Goal: Task Accomplishment & Management: Use online tool/utility

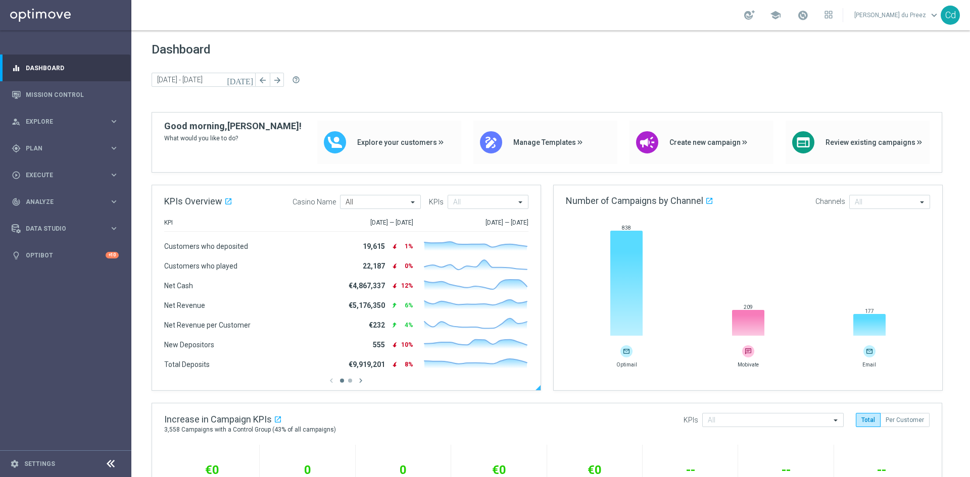
click at [350, 385] on div "chevron_left chevron_right" at bounding box center [346, 380] width 364 height 9
click at [351, 381] on button "button" at bounding box center [350, 381] width 4 height 4
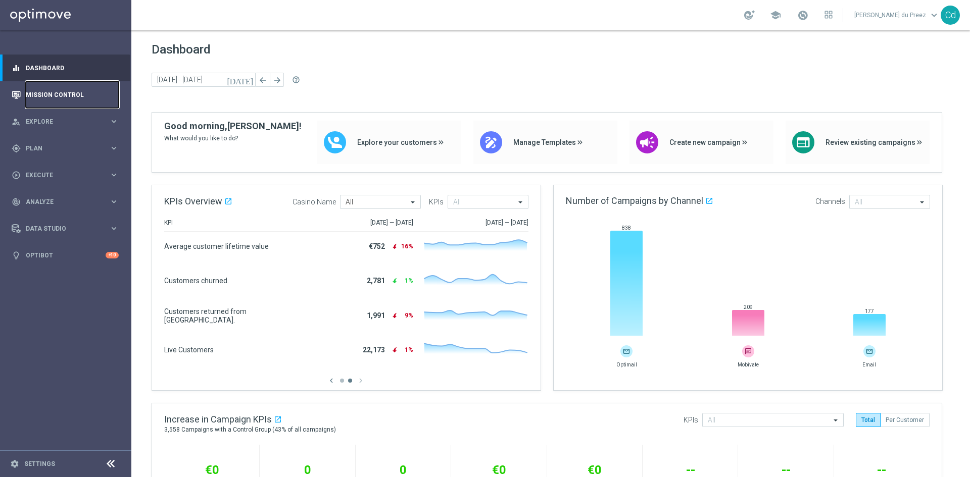
click at [50, 101] on link "Mission Control" at bounding box center [72, 94] width 93 height 27
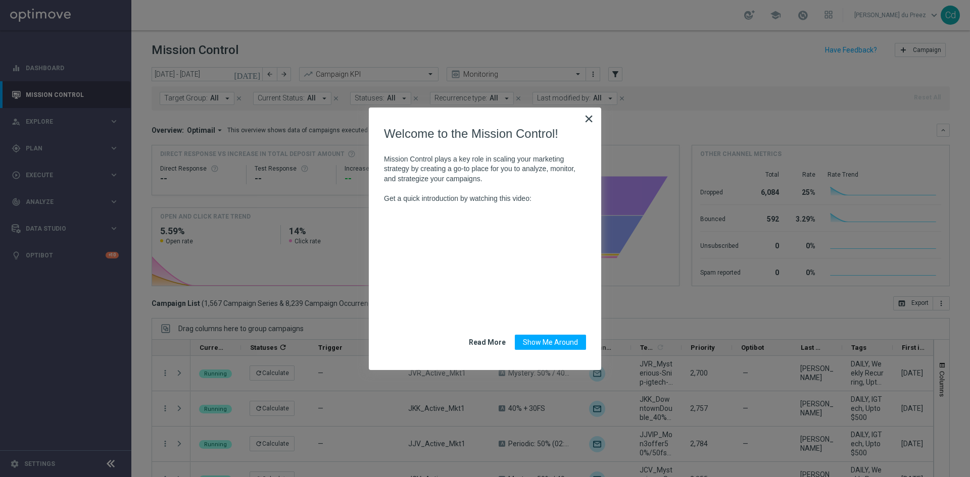
click at [589, 118] on button "×" at bounding box center [589, 119] width 10 height 16
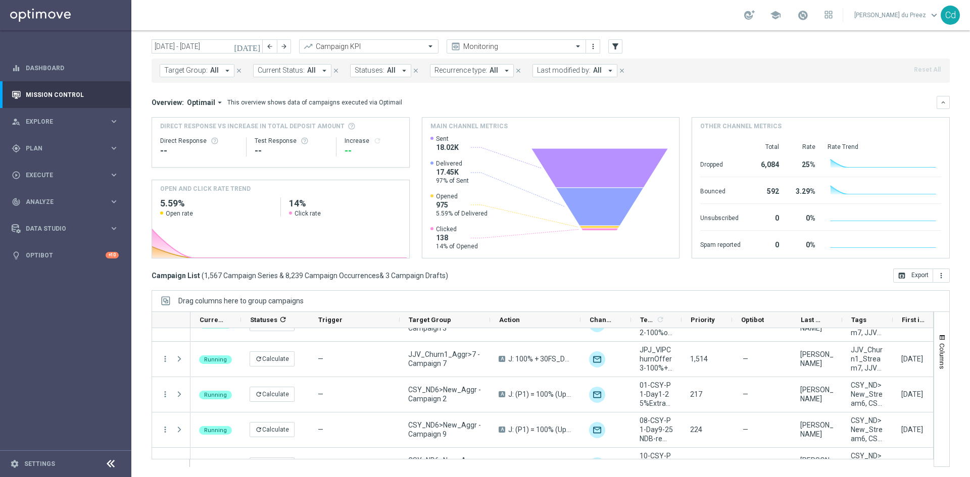
scroll to position [3587, 0]
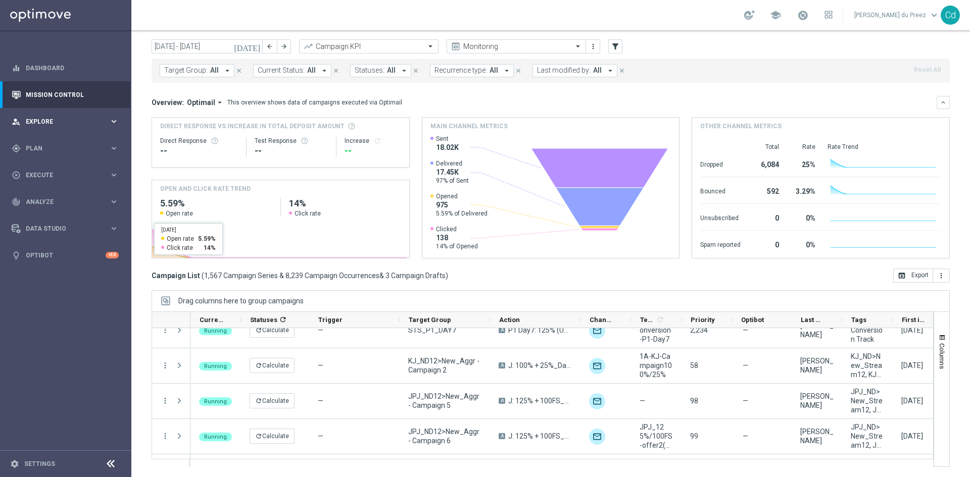
drag, startPoint x: 41, startPoint y: 119, endPoint x: 29, endPoint y: 119, distance: 12.6
click at [41, 119] on span "Explore" at bounding box center [67, 122] width 83 height 6
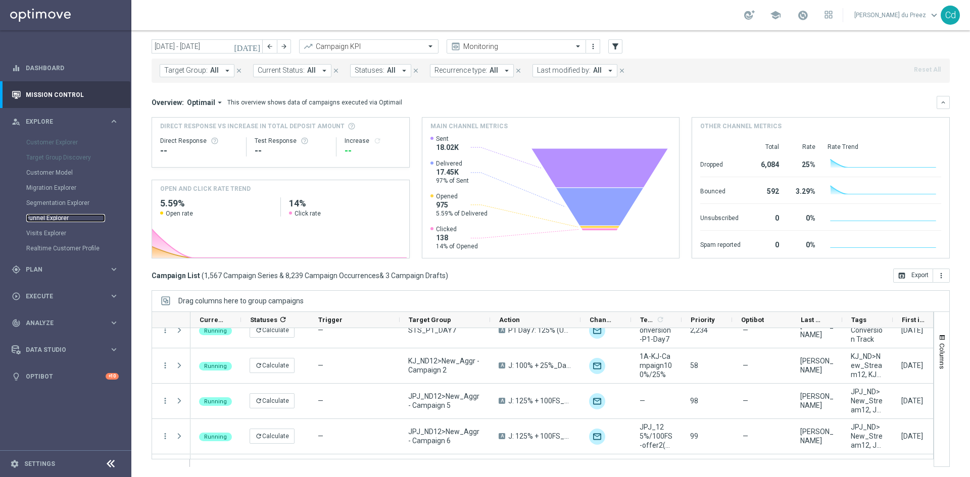
click at [56, 217] on link "Funnel Explorer" at bounding box center [65, 218] width 79 height 8
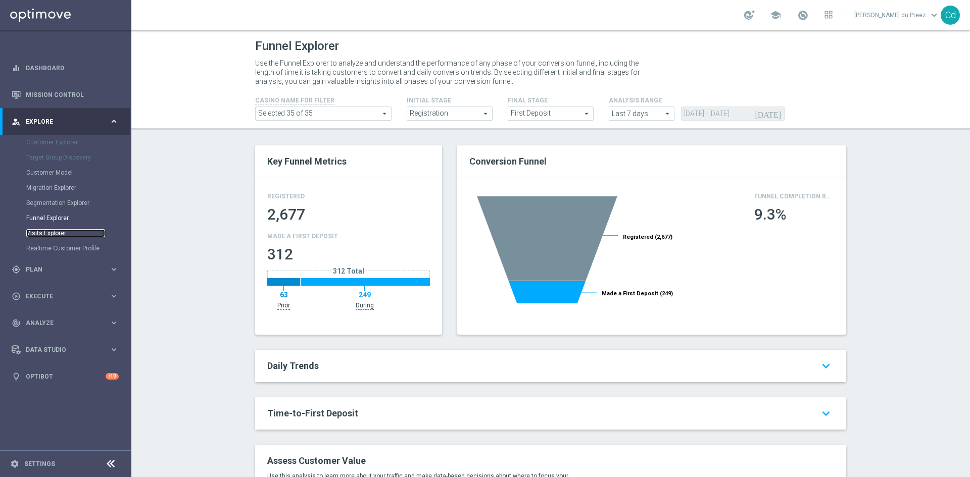
click at [52, 233] on link "Visits Explorer" at bounding box center [65, 233] width 79 height 8
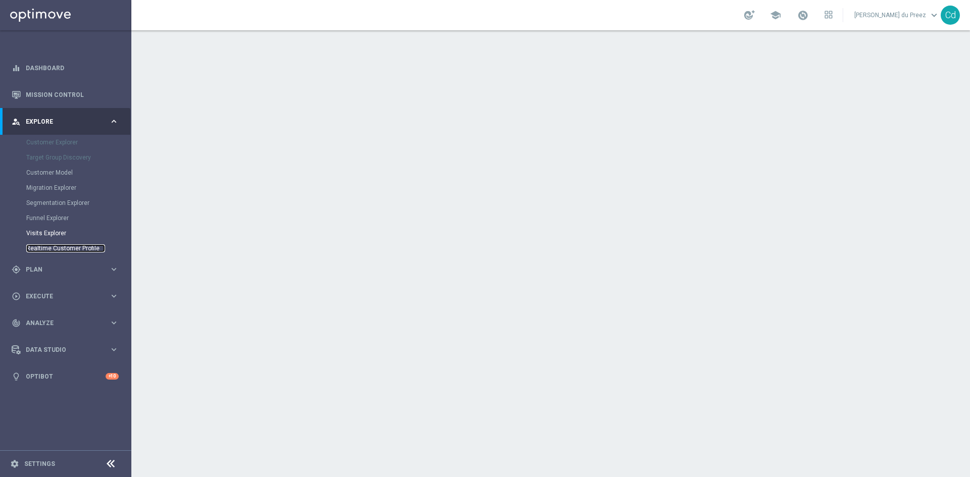
click at [56, 245] on link "Realtime Customer Profile" at bounding box center [65, 248] width 79 height 8
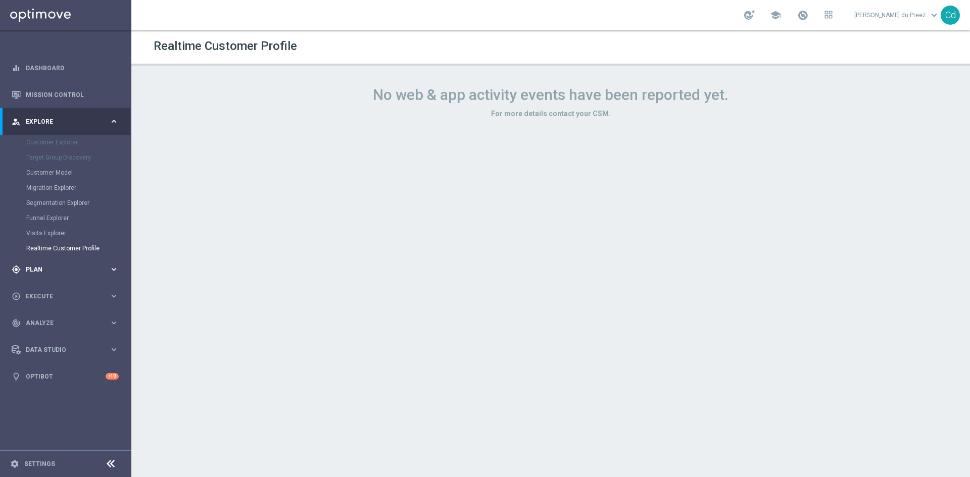
click at [33, 269] on span "Plan" at bounding box center [67, 270] width 83 height 6
click at [46, 198] on span "Templates" at bounding box center [63, 199] width 72 height 6
click at [44, 216] on link "Optimail" at bounding box center [68, 215] width 74 height 8
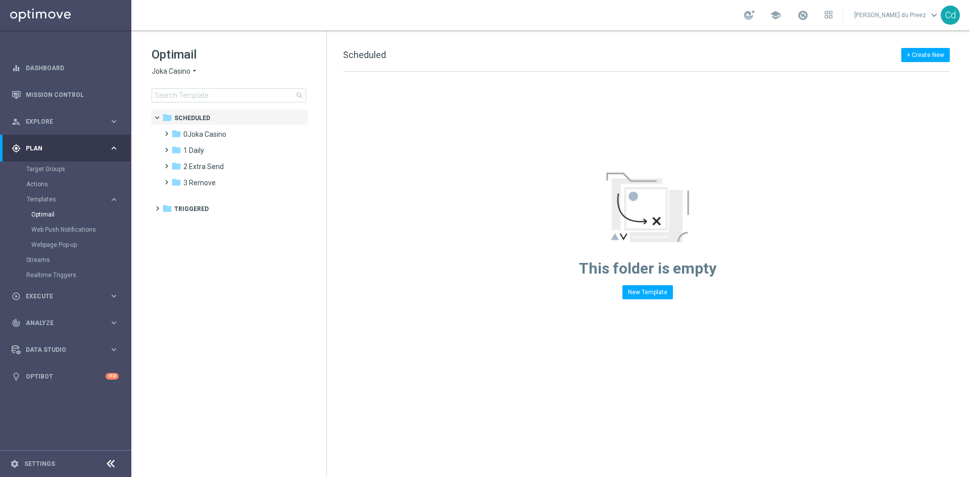
click at [177, 73] on span "Joka Casino" at bounding box center [171, 72] width 39 height 10
click at [0, 0] on span "Casino Joka" at bounding box center [0, 0] width 0 height 0
click at [167, 131] on span at bounding box center [164, 129] width 5 height 4
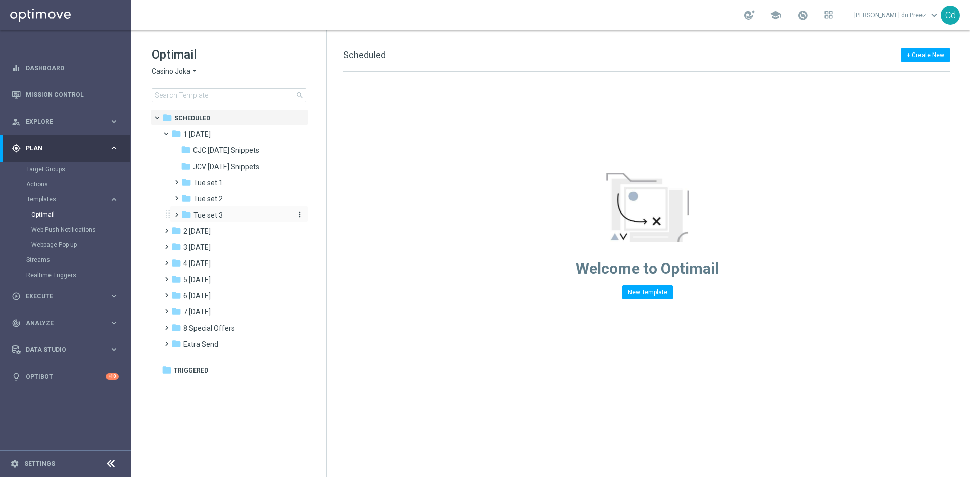
click at [216, 213] on span "Tue set 3" at bounding box center [207, 215] width 29 height 9
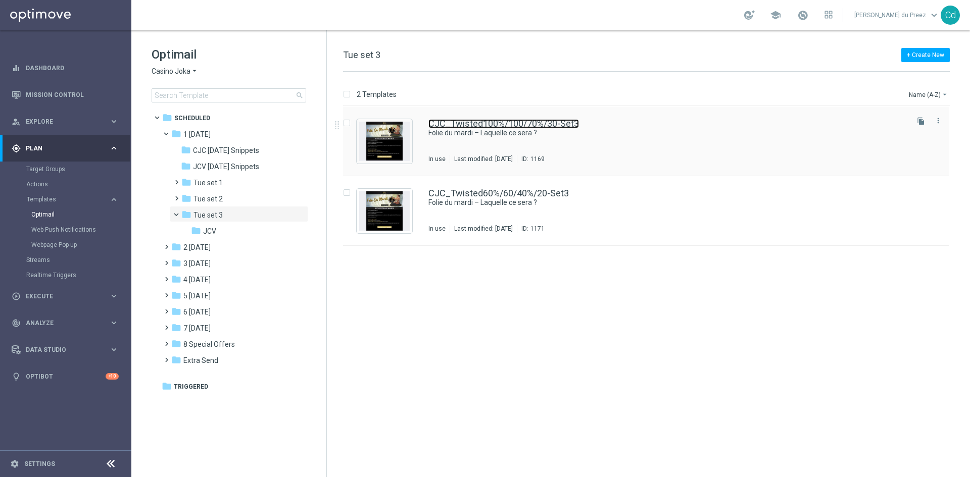
click at [506, 123] on link "CJC_Twisted100%/100/70%/30-Set3" at bounding box center [503, 123] width 151 height 9
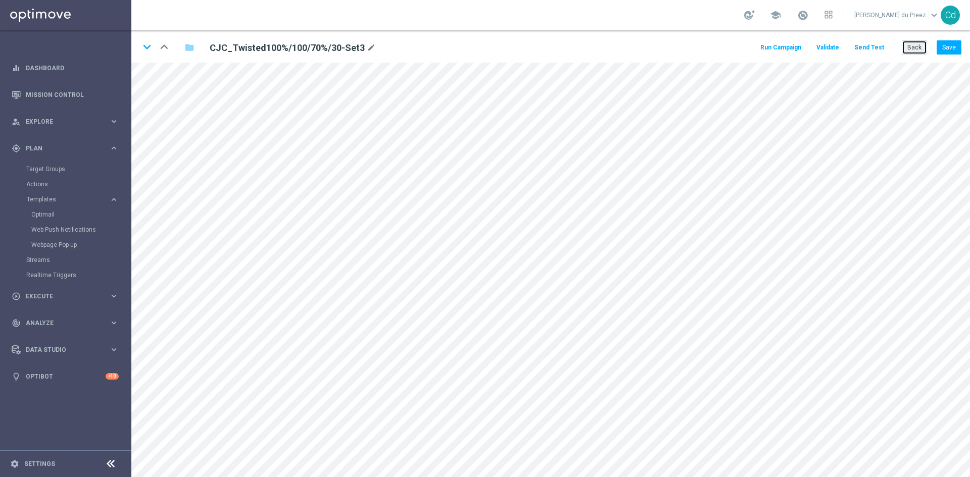
drag, startPoint x: 921, startPoint y: 47, endPoint x: 947, endPoint y: 59, distance: 28.5
click at [921, 47] on button "Back" at bounding box center [914, 47] width 25 height 14
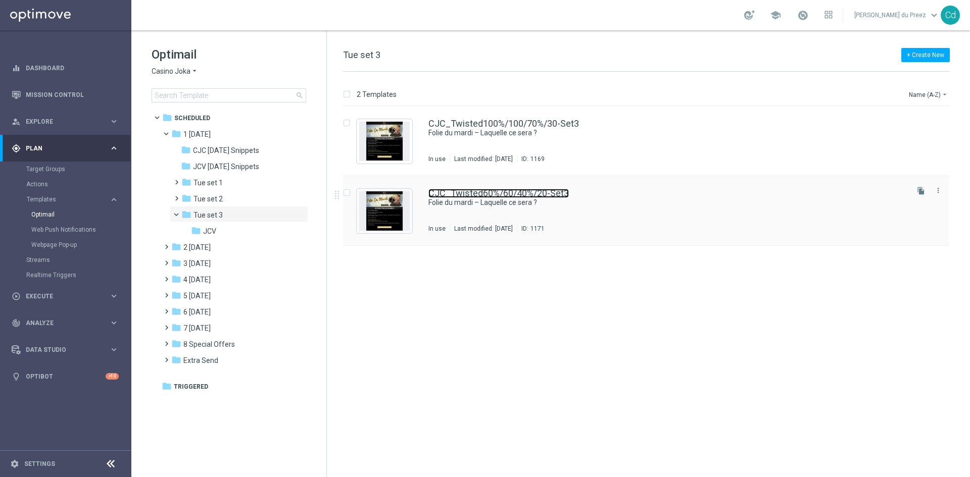
click at [510, 189] on link "CJC_Twisted60%/60/40%/20-Set3" at bounding box center [498, 193] width 140 height 9
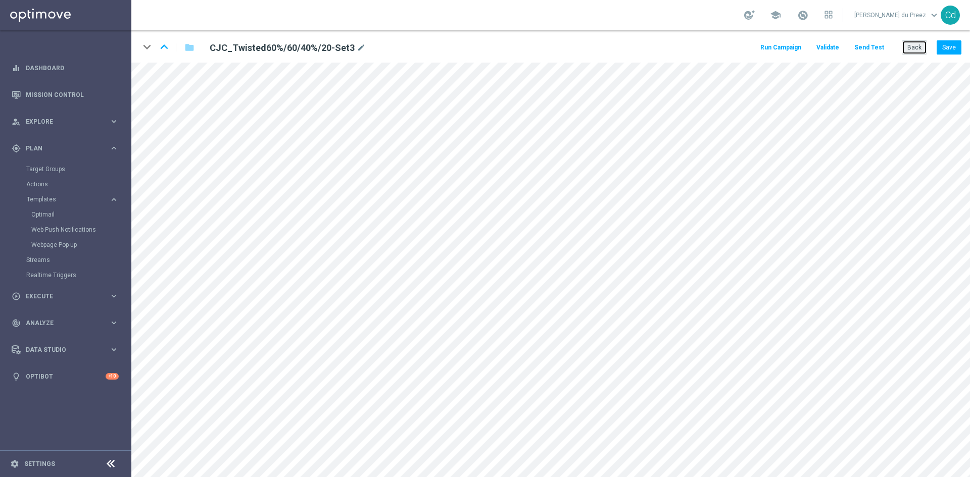
click at [912, 50] on button "Back" at bounding box center [914, 47] width 25 height 14
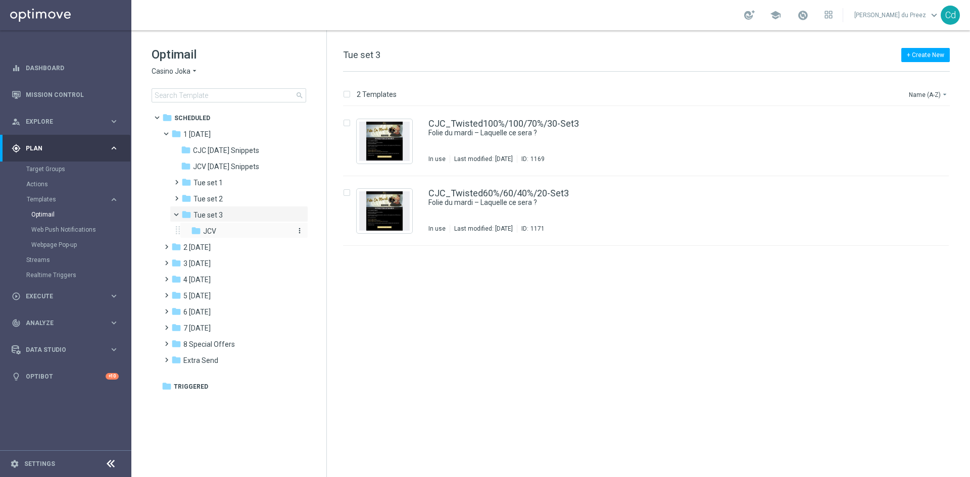
click at [216, 230] on span "JCV" at bounding box center [209, 231] width 13 height 9
click at [501, 123] on link "JCV_Twisted100%/100/70%/30-Set3" at bounding box center [503, 123] width 150 height 9
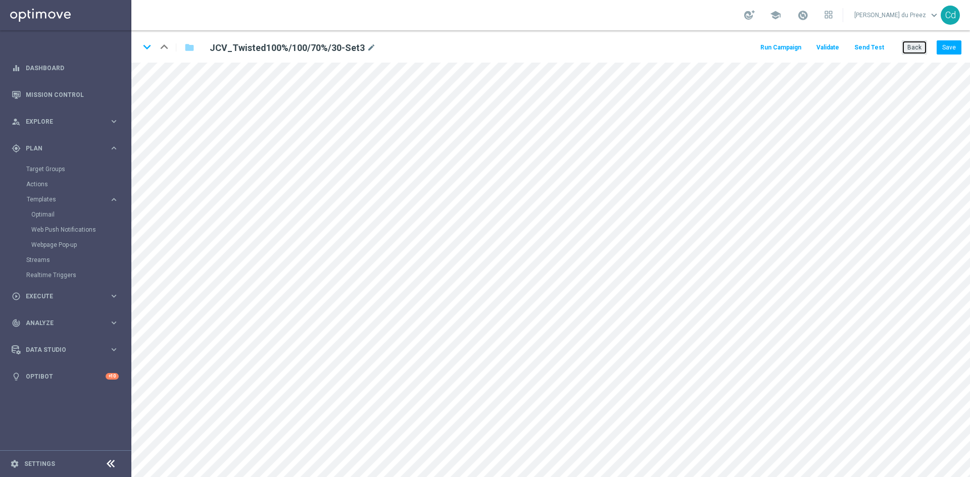
click at [912, 46] on button "Back" at bounding box center [914, 47] width 25 height 14
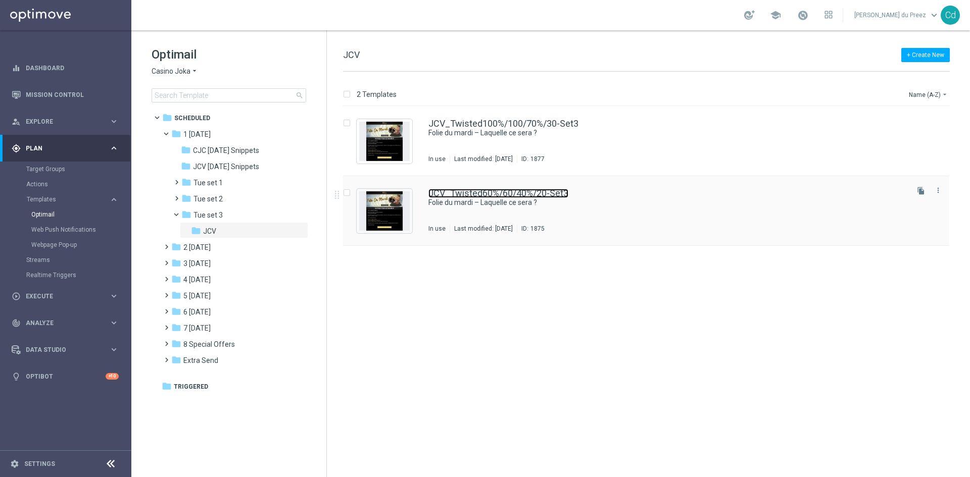
click at [491, 193] on link "JCV_Twisted60%/60/40%/20-Set3" at bounding box center [498, 193] width 140 height 9
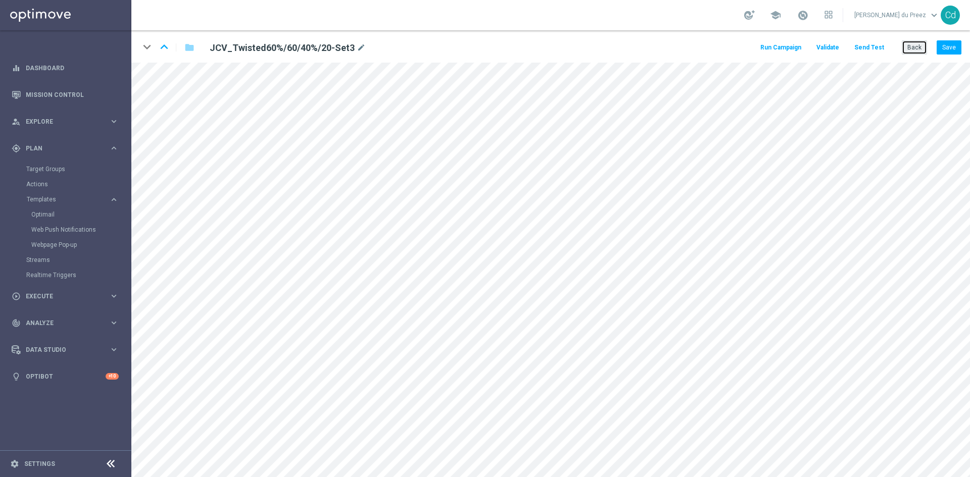
click at [912, 48] on button "Back" at bounding box center [914, 47] width 25 height 14
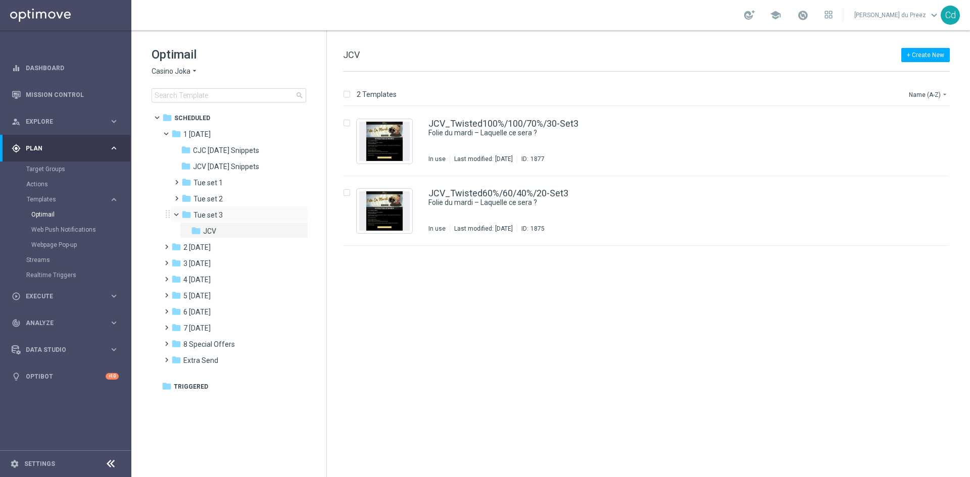
click at [179, 212] on span at bounding box center [181, 212] width 4 height 5
click at [170, 70] on span "Casino Joka" at bounding box center [171, 72] width 39 height 10
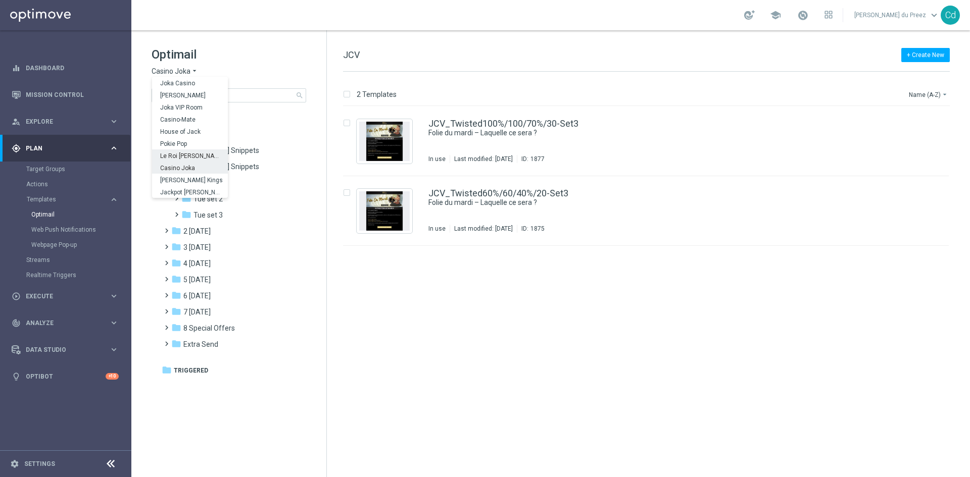
click at [0, 0] on span "Le Roi [PERSON_NAME]" at bounding box center [0, 0] width 0 height 0
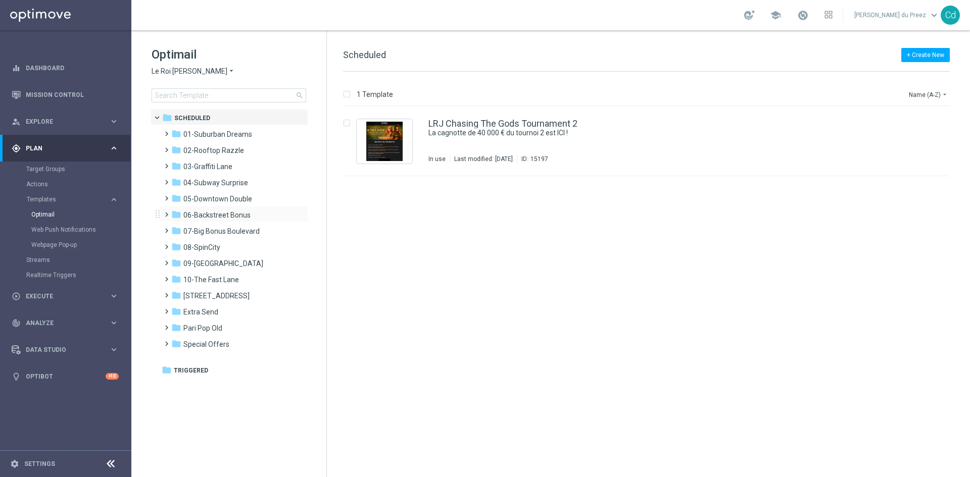
click at [167, 212] on span at bounding box center [164, 210] width 5 height 4
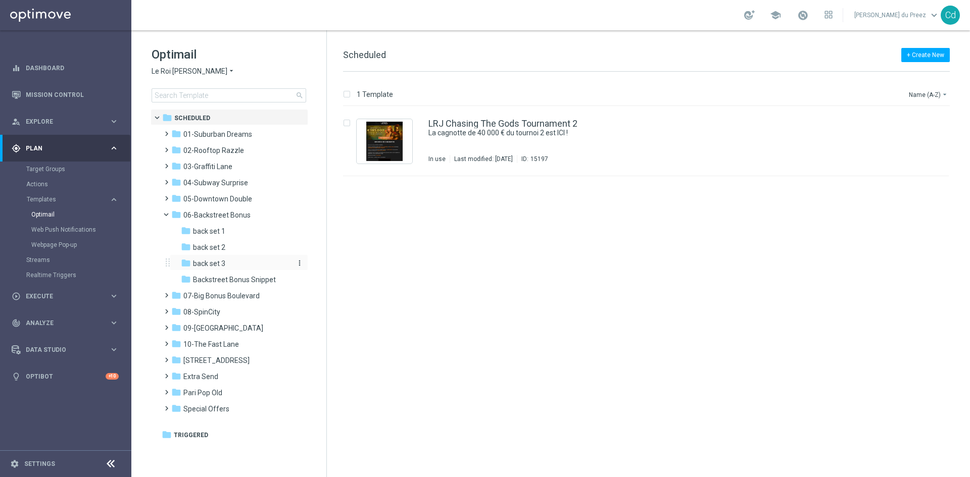
click at [213, 262] on span "back set 3" at bounding box center [209, 263] width 32 height 9
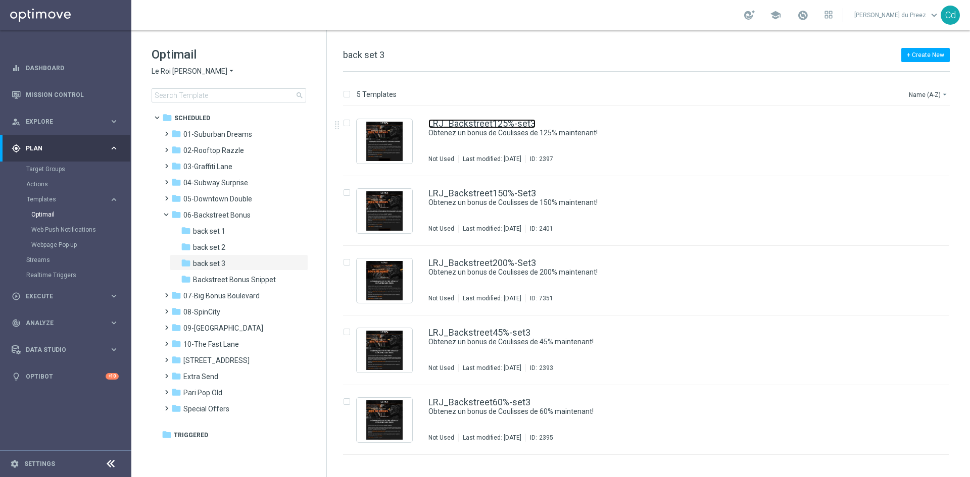
drag, startPoint x: 503, startPoint y: 123, endPoint x: 619, endPoint y: 126, distance: 116.7
click at [503, 123] on link "LRJ_Backstreet125%-set3" at bounding box center [481, 123] width 107 height 9
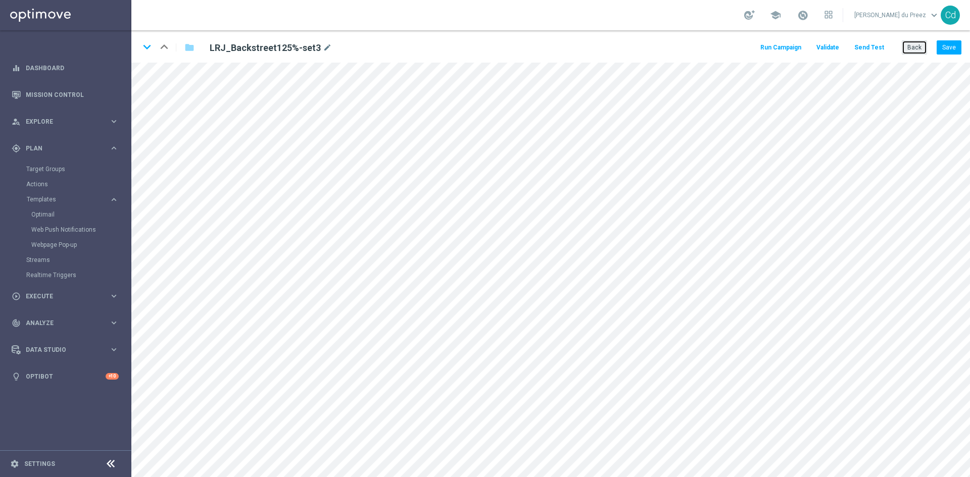
drag, startPoint x: 916, startPoint y: 50, endPoint x: 839, endPoint y: 71, distance: 80.6
click at [916, 50] on button "Back" at bounding box center [914, 47] width 25 height 14
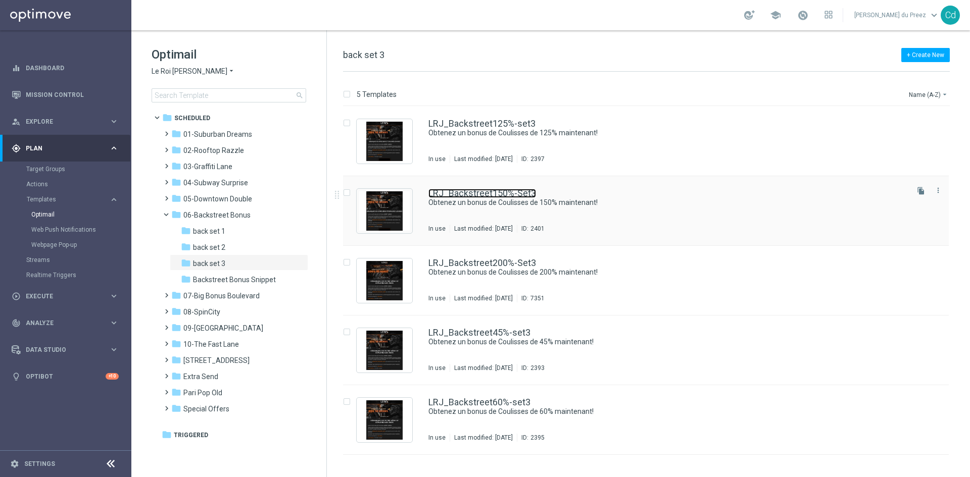
click at [500, 194] on link "LRJ_Backstreet150%-Set3" at bounding box center [482, 193] width 108 height 9
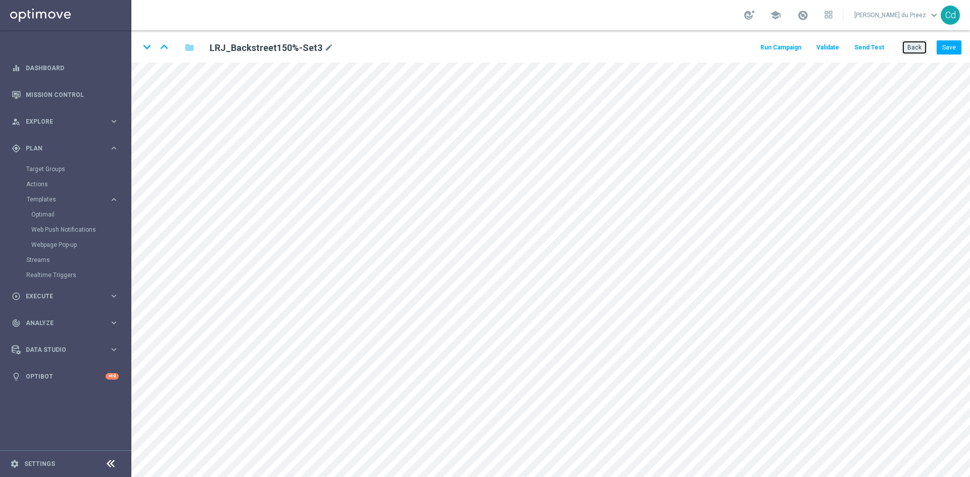
click at [914, 44] on button "Back" at bounding box center [914, 47] width 25 height 14
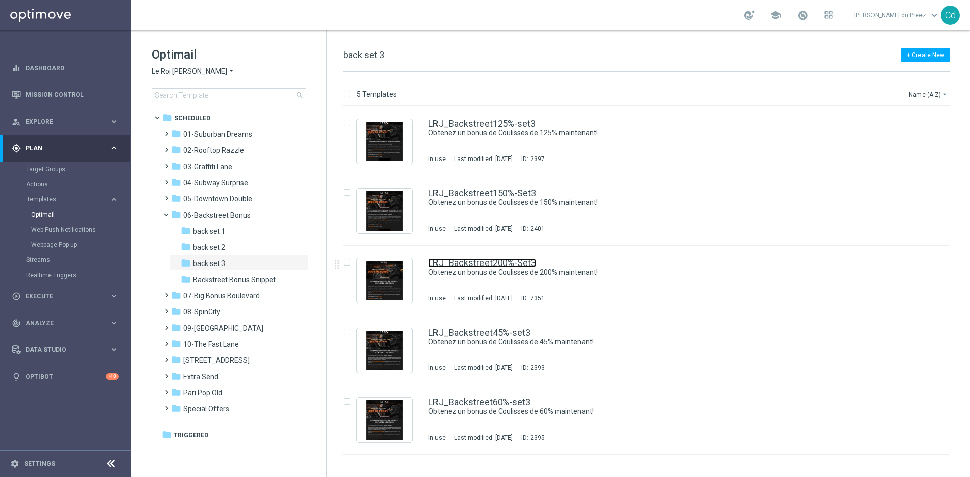
drag, startPoint x: 501, startPoint y: 261, endPoint x: 520, endPoint y: 260, distance: 19.2
click at [501, 261] on link "LRJ_Backstreet200%-Set3" at bounding box center [482, 263] width 108 height 9
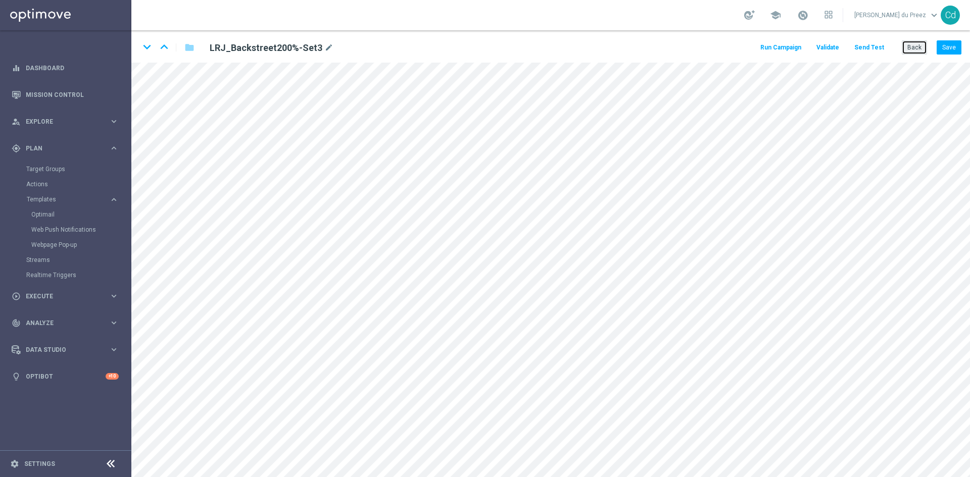
click at [912, 47] on button "Back" at bounding box center [914, 47] width 25 height 14
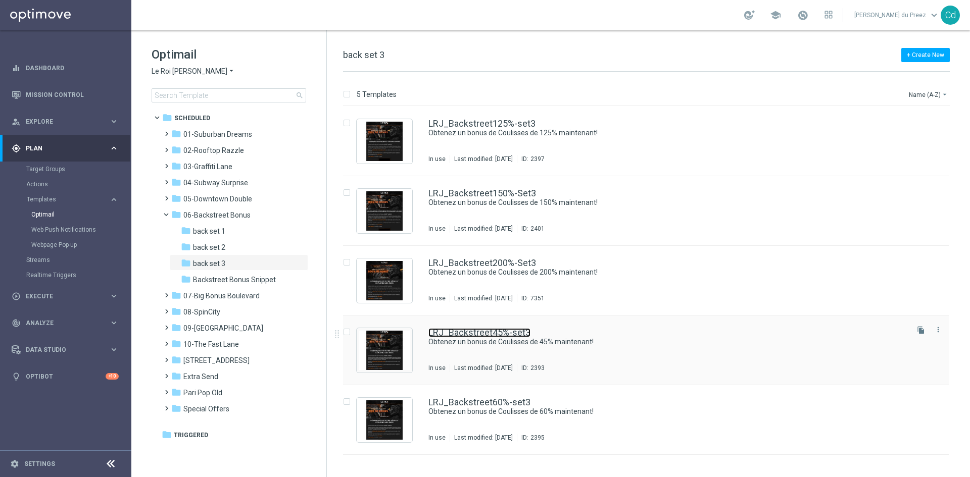
click at [507, 331] on link "LRJ_Backstreet45%-set3" at bounding box center [479, 332] width 102 height 9
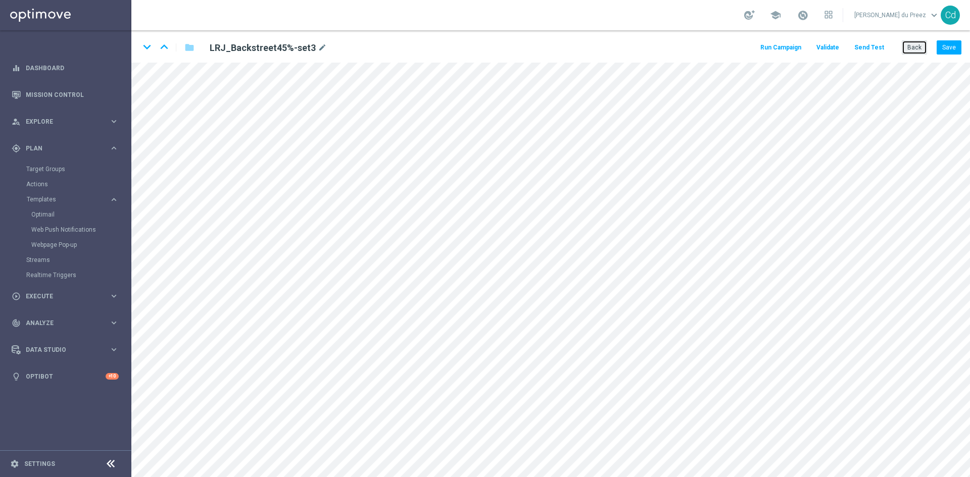
drag, startPoint x: 916, startPoint y: 48, endPoint x: 812, endPoint y: 102, distance: 116.6
click at [916, 48] on button "Back" at bounding box center [914, 47] width 25 height 14
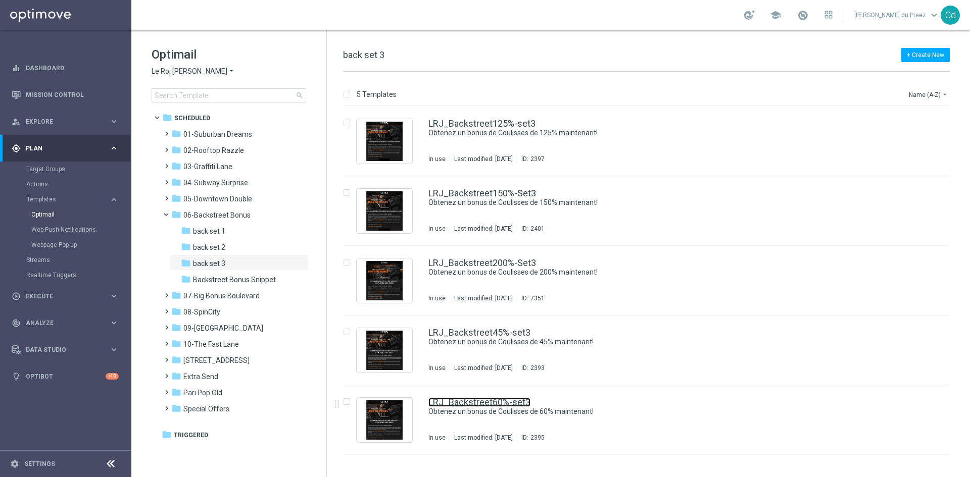
click at [493, 403] on link "LRJ_Backstreet60%-set3" at bounding box center [479, 402] width 102 height 9
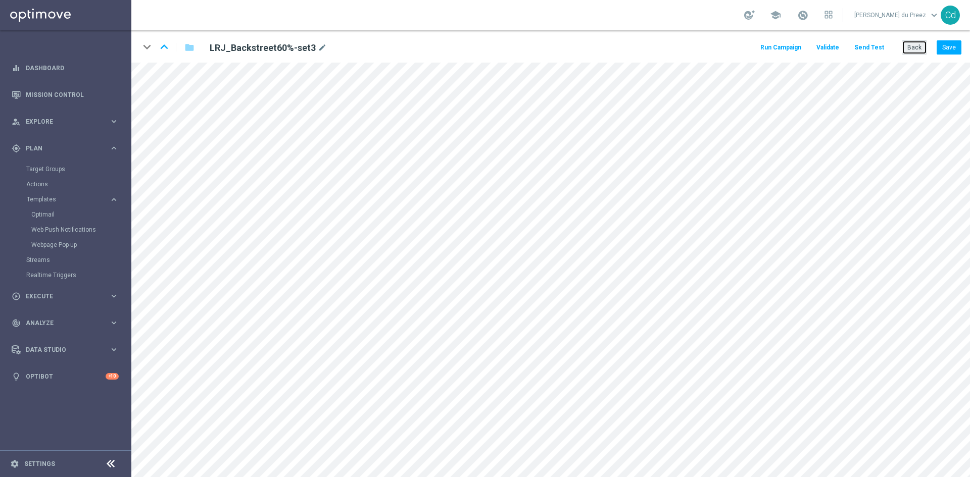
click at [913, 48] on button "Back" at bounding box center [914, 47] width 25 height 14
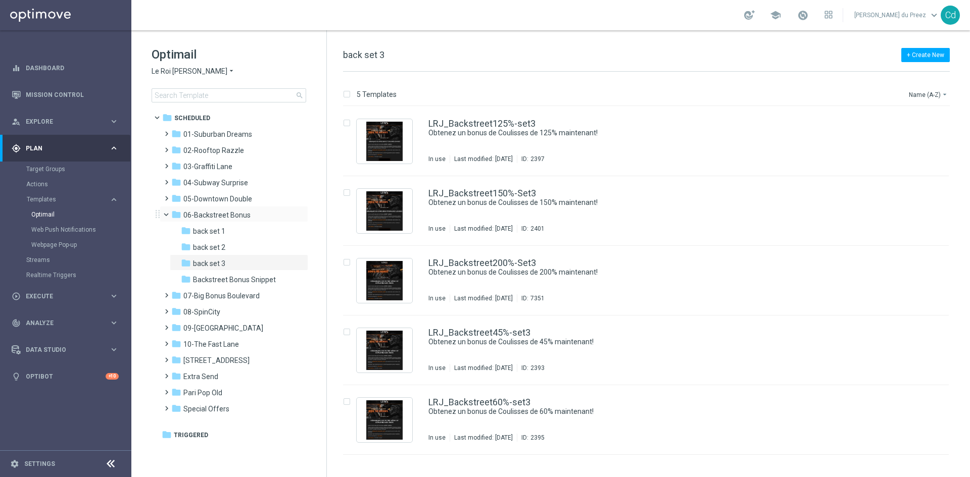
click at [169, 214] on span at bounding box center [171, 212] width 4 height 5
